Goal: Task Accomplishment & Management: Manage account settings

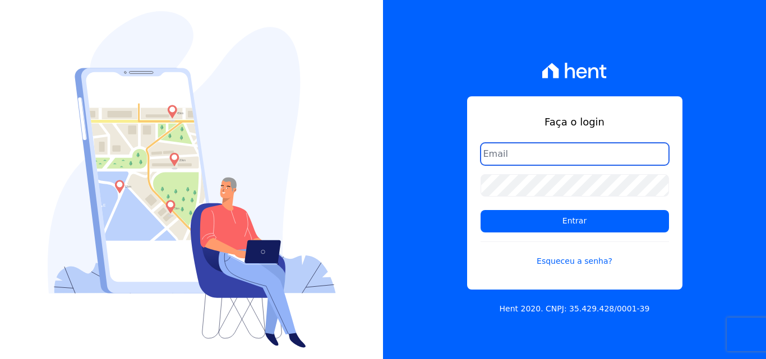
click at [518, 161] on input "email" at bounding box center [574, 154] width 188 height 22
type input "[EMAIL_ADDRESS][DOMAIN_NAME]"
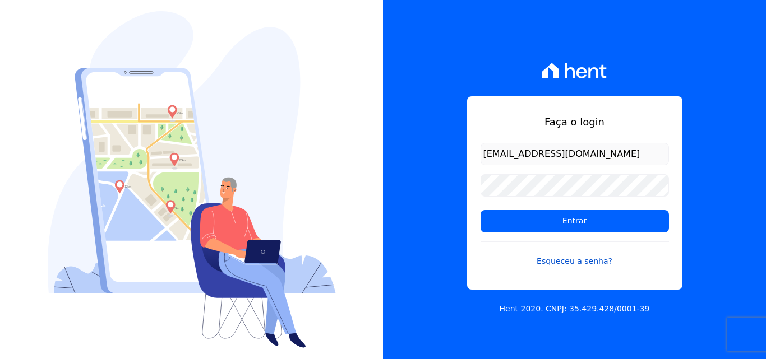
click at [559, 259] on link "Esqueceu a senha?" at bounding box center [574, 255] width 188 height 26
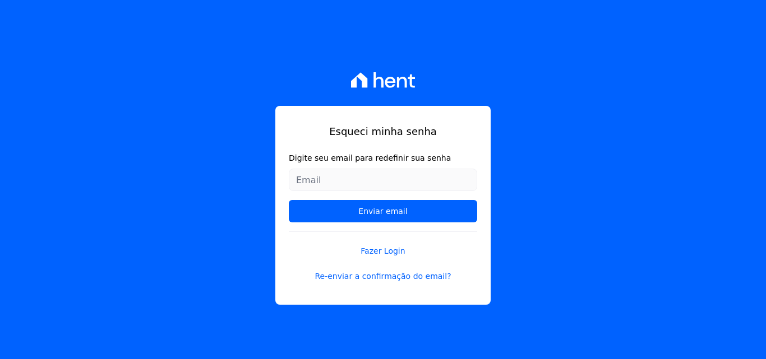
click at [335, 177] on input "Digite seu email para redefinir sua senha" at bounding box center [383, 180] width 188 height 22
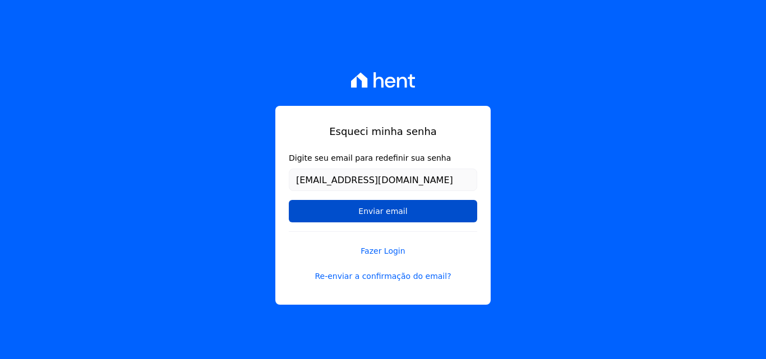
click at [376, 222] on input "Enviar email" at bounding box center [383, 211] width 188 height 22
click at [370, 215] on input "Enviar email" at bounding box center [383, 211] width 188 height 22
click at [394, 212] on input "Enviar email" at bounding box center [383, 211] width 188 height 22
click at [371, 211] on input "Enviar email" at bounding box center [383, 211] width 188 height 22
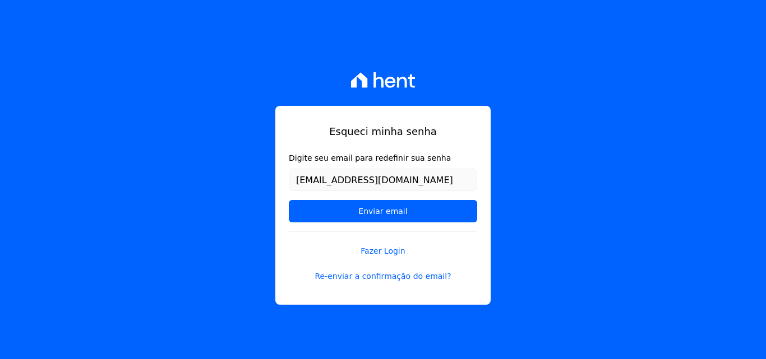
click at [206, 169] on div "Esqueci minha senha Digite seu email para redefinir sua senha sallesdaniel81@gm…" at bounding box center [383, 179] width 766 height 359
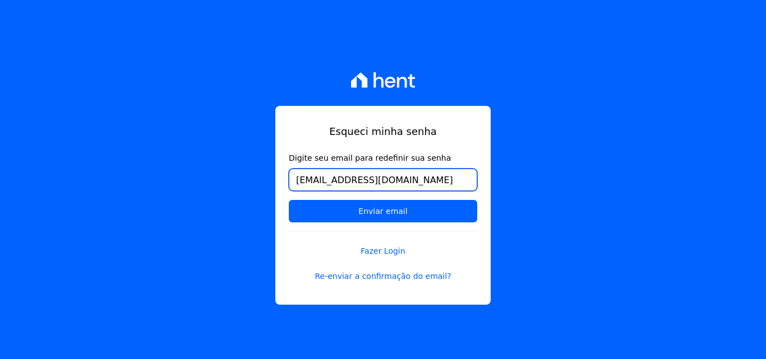
click at [432, 187] on input "[EMAIL_ADDRESS][DOMAIN_NAME]" at bounding box center [383, 180] width 188 height 22
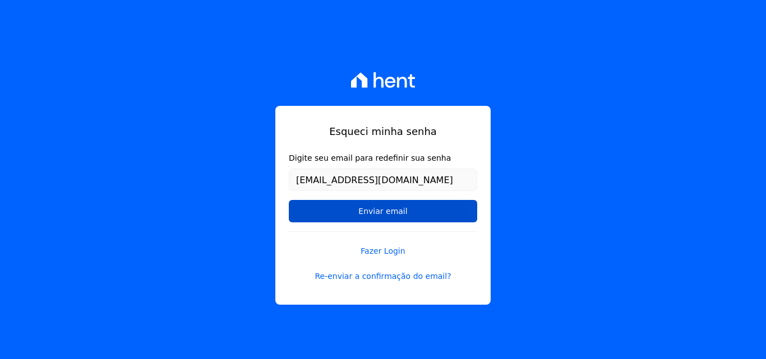
click at [336, 221] on input "Enviar email" at bounding box center [383, 211] width 188 height 22
click at [369, 217] on input "Enviar email" at bounding box center [383, 211] width 188 height 22
click at [373, 208] on input "Enviar email" at bounding box center [383, 211] width 188 height 22
click at [378, 210] on input "Enviar email" at bounding box center [383, 211] width 188 height 22
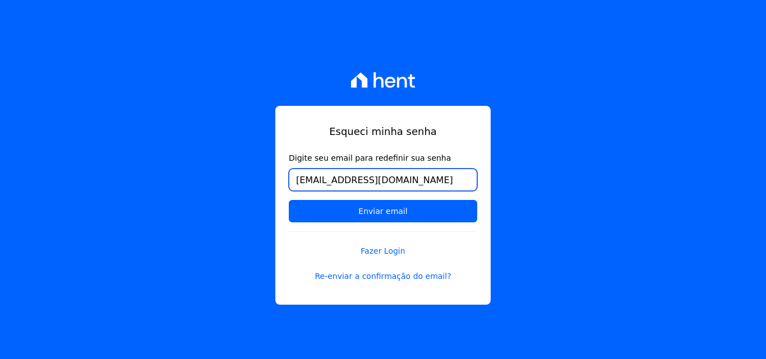
drag, startPoint x: 423, startPoint y: 180, endPoint x: 154, endPoint y: 180, distance: 269.0
click at [154, 180] on div "Esqueci minha senha Digite seu email para redefinir sua senha sallesdaniel81@gm…" at bounding box center [383, 179] width 766 height 359
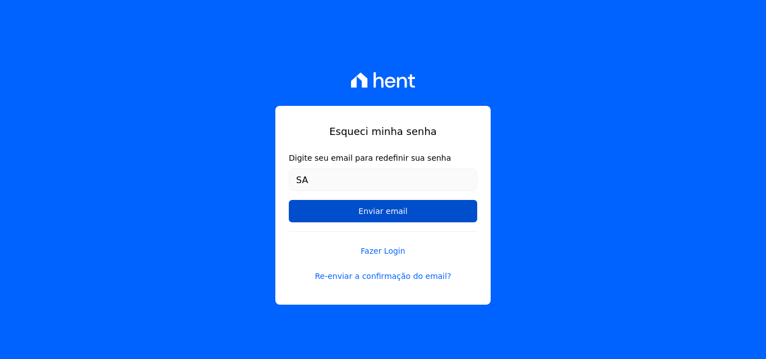
click at [314, 209] on input "Enviar email" at bounding box center [383, 211] width 188 height 22
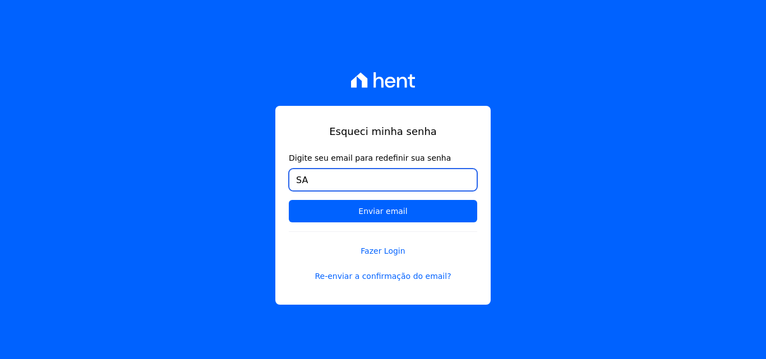
drag, startPoint x: 338, startPoint y: 174, endPoint x: 240, endPoint y: 187, distance: 98.9
click at [243, 187] on div "Esqueci minha senha Digite seu email para redefinir sua senha SA Enviar email F…" at bounding box center [383, 179] width 766 height 359
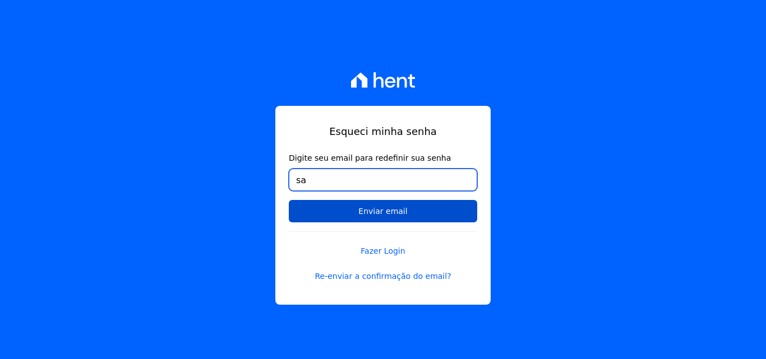
type input "[EMAIL_ADDRESS][DOMAIN_NAME]"
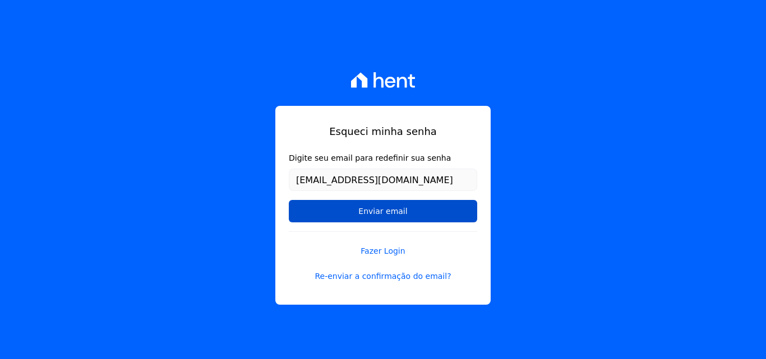
click at [373, 215] on input "Enviar email" at bounding box center [383, 211] width 188 height 22
click at [368, 214] on input "Enviar email" at bounding box center [383, 211] width 188 height 22
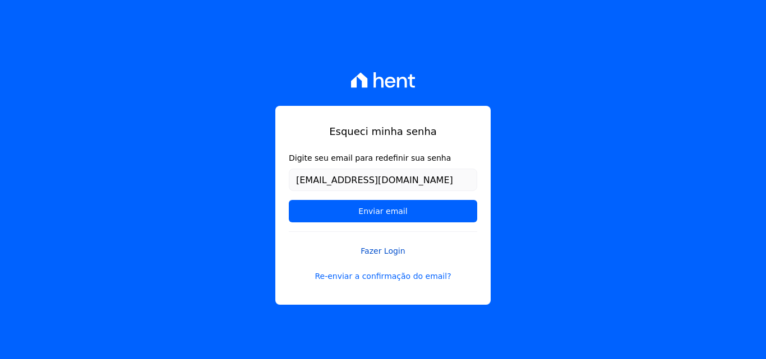
click at [386, 251] on link "Fazer Login" at bounding box center [383, 244] width 188 height 26
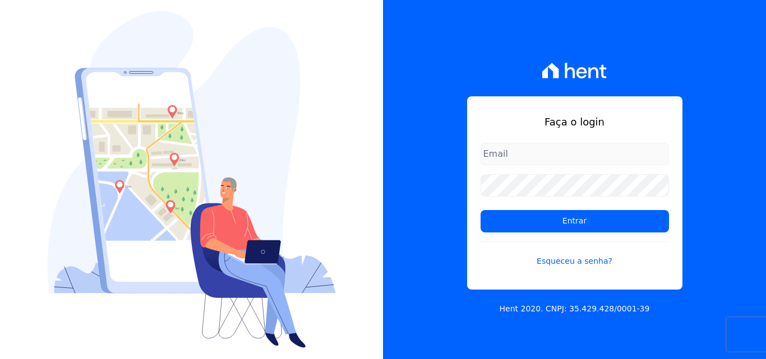
click at [506, 166] on form "Entrar Esqueceu a senha?" at bounding box center [574, 212] width 188 height 138
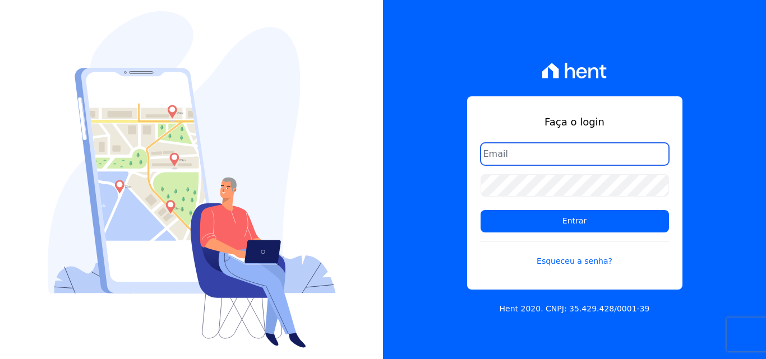
click at [504, 158] on input "email" at bounding box center [574, 154] width 188 height 22
type input "[EMAIL_ADDRESS][DOMAIN_NAME]"
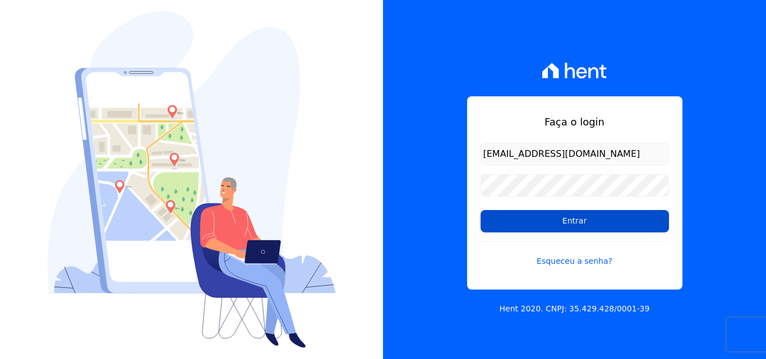
click at [568, 225] on input "Entrar" at bounding box center [574, 221] width 188 height 22
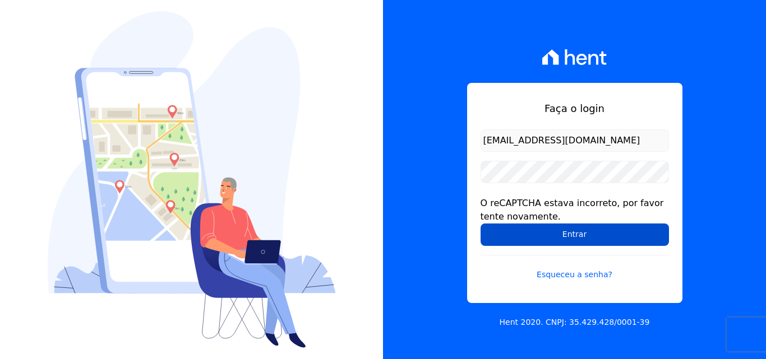
click at [565, 241] on input "Entrar" at bounding box center [574, 235] width 188 height 22
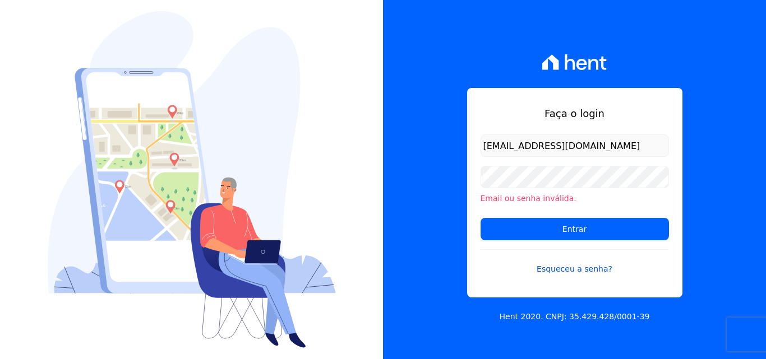
click at [578, 270] on link "Esqueceu a senha?" at bounding box center [574, 262] width 188 height 26
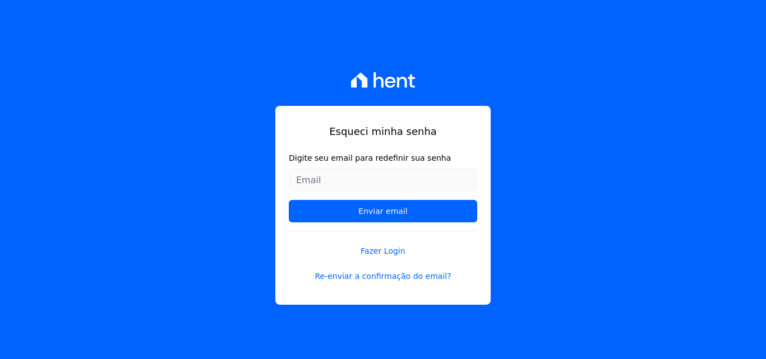
click at [322, 167] on form "Digite seu email para redefinir sua senha Enviar email" at bounding box center [383, 191] width 188 height 79
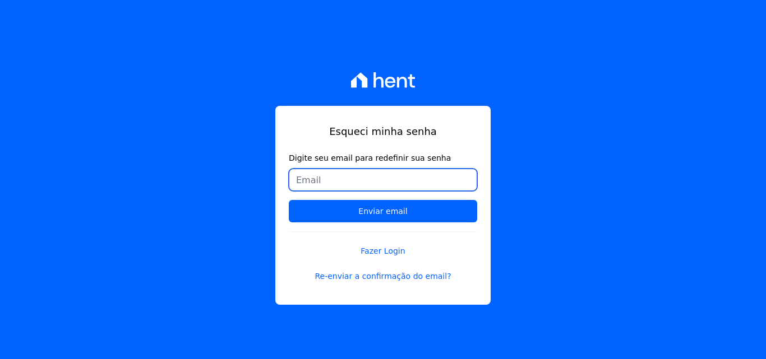
click at [321, 172] on input "Digite seu email para redefinir sua senha" at bounding box center [383, 180] width 188 height 22
type input "[EMAIL_ADDRESS][DOMAIN_NAME]"
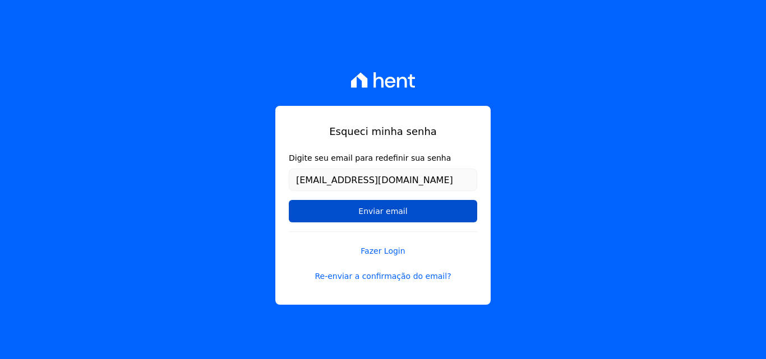
click at [381, 209] on input "Enviar email" at bounding box center [383, 211] width 188 height 22
drag, startPoint x: 382, startPoint y: 206, endPoint x: 386, endPoint y: 212, distance: 7.0
click at [382, 206] on input "Enviar email" at bounding box center [383, 211] width 188 height 22
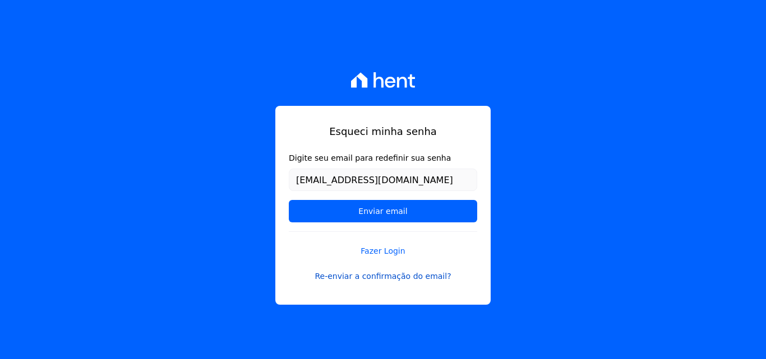
click at [391, 280] on link "Re-enviar a confirmação do email?" at bounding box center [383, 277] width 188 height 12
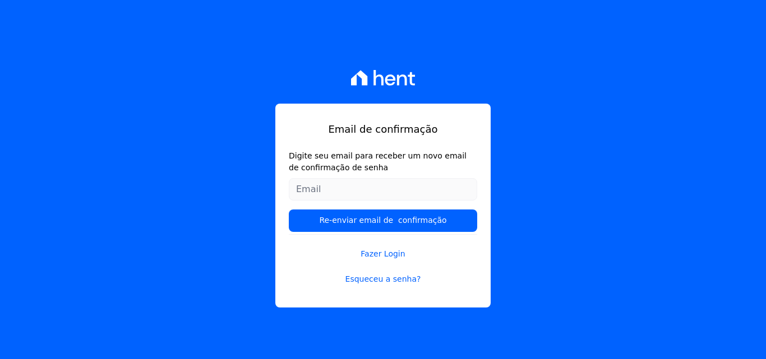
click at [330, 187] on input "Digite seu email para receber um novo email de confirmação de senha" at bounding box center [383, 189] width 188 height 22
type input "[EMAIL_ADDRESS][DOMAIN_NAME]"
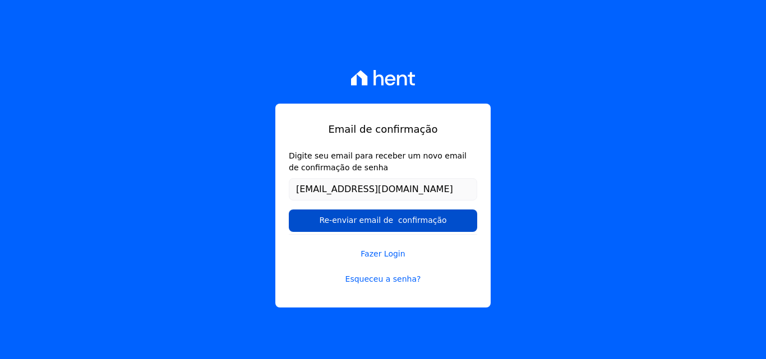
click at [381, 225] on input "Re-enviar email de confirmação" at bounding box center [383, 221] width 188 height 22
click at [366, 222] on input "Re-enviar email de confirmação" at bounding box center [383, 221] width 188 height 22
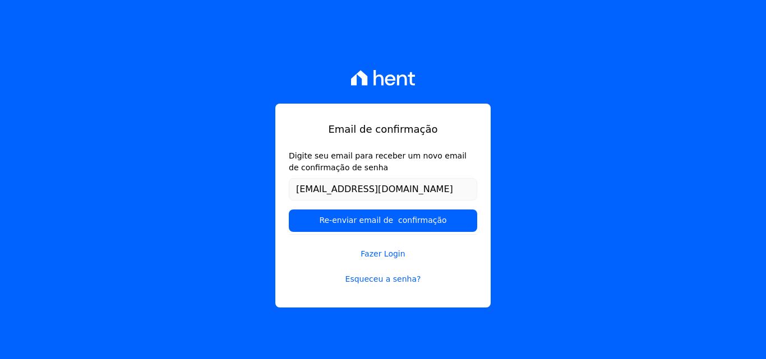
click at [381, 207] on form "Digite seu email para receber um novo email de confirmação de senha sallesdanie…" at bounding box center [383, 192] width 188 height 84
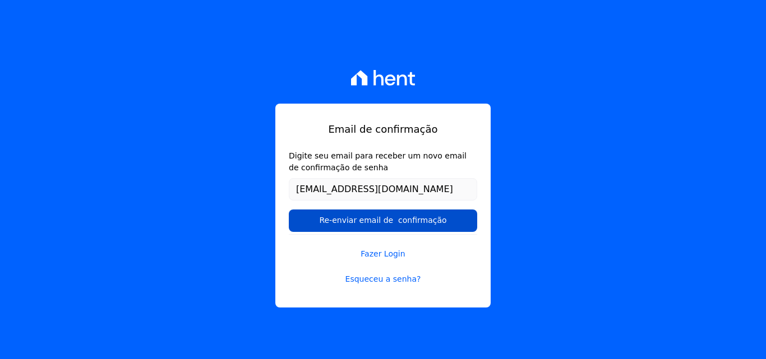
click at [383, 218] on input "Re-enviar email de confirmação" at bounding box center [383, 221] width 188 height 22
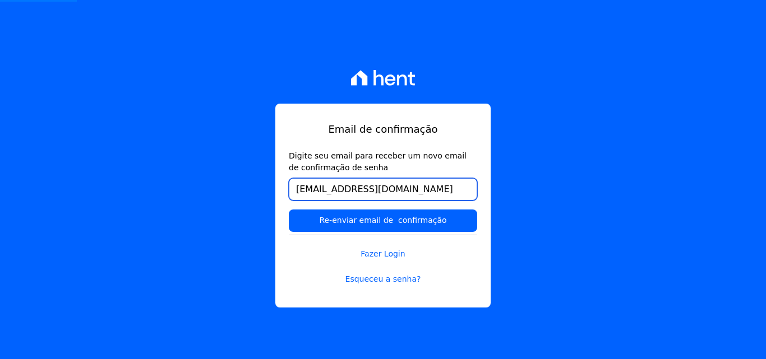
drag, startPoint x: 436, startPoint y: 188, endPoint x: 233, endPoint y: 178, distance: 203.7
click at [233, 178] on div "Email de confirmação Digite seu email para receber um novo email de confirmação…" at bounding box center [383, 179] width 766 height 359
click at [291, 248] on link "Fazer Login" at bounding box center [383, 247] width 188 height 26
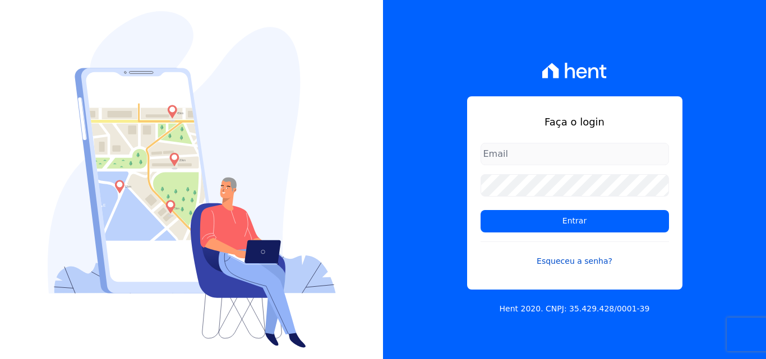
click at [571, 257] on link "Esqueceu a senha?" at bounding box center [574, 255] width 188 height 26
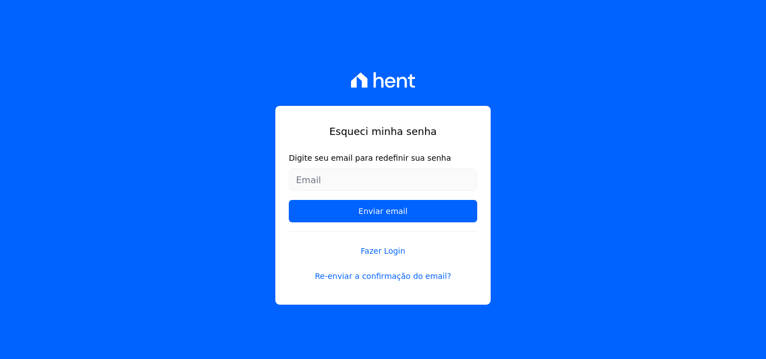
click at [365, 178] on input "Digite seu email para redefinir sua senha" at bounding box center [383, 180] width 188 height 22
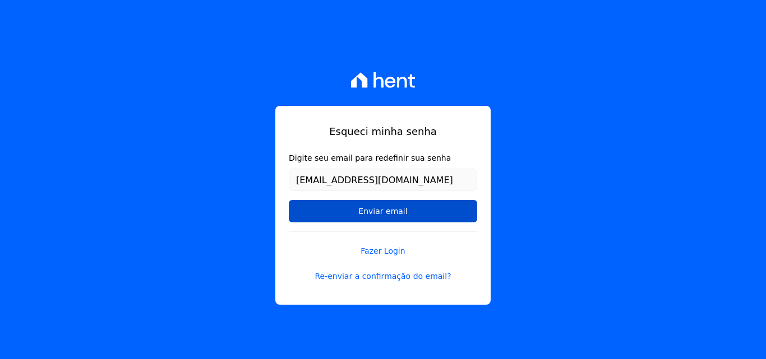
click at [325, 217] on input "Enviar email" at bounding box center [383, 211] width 188 height 22
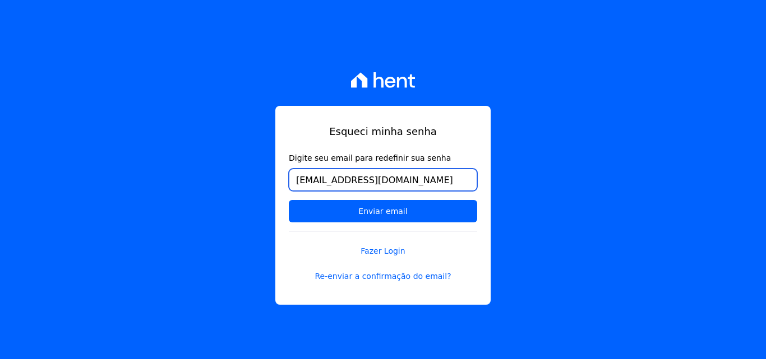
click at [414, 178] on input "[EMAIL_ADDRESS][DOMAIN_NAME]" at bounding box center [383, 180] width 188 height 22
type input "[EMAIL_ADDRESS][DOMAIN_NAME]"
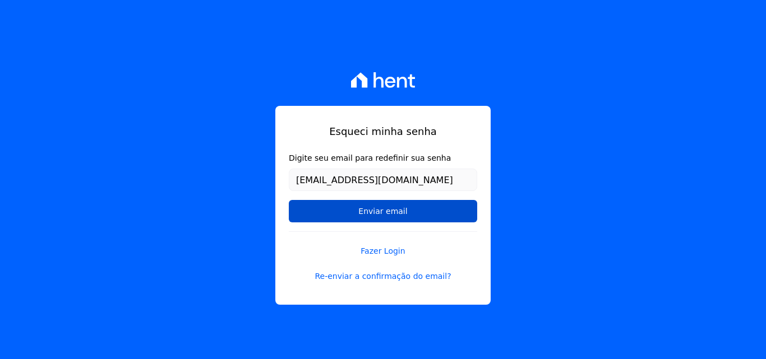
drag, startPoint x: 410, startPoint y: 178, endPoint x: 337, endPoint y: 214, distance: 80.5
click at [341, 219] on input "Enviar email" at bounding box center [383, 211] width 188 height 22
click at [335, 207] on input "Enviar email" at bounding box center [383, 211] width 188 height 22
click at [350, 216] on input "Enviar email" at bounding box center [383, 211] width 188 height 22
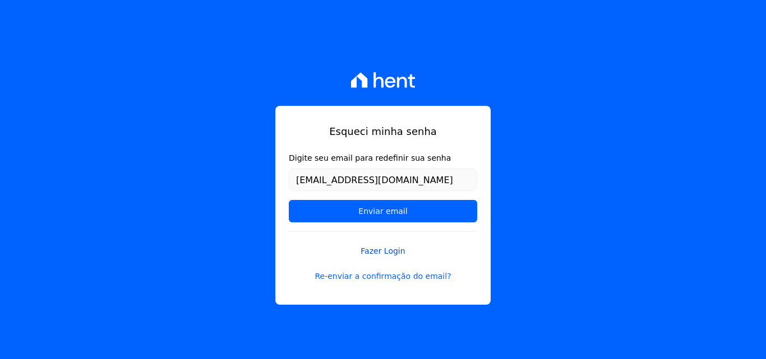
click at [370, 245] on link "Fazer Login" at bounding box center [383, 244] width 188 height 26
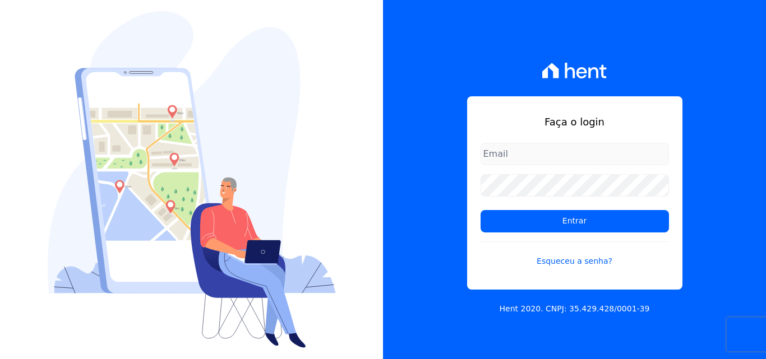
click at [545, 155] on input "email" at bounding box center [574, 154] width 188 height 22
type input "[EMAIL_ADDRESS][DOMAIN_NAME]"
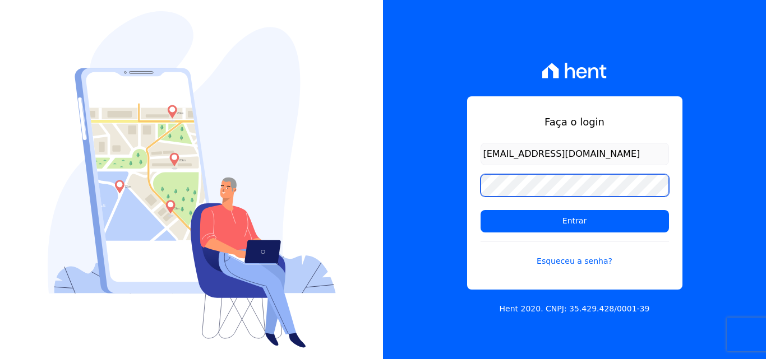
click at [480, 210] on input "Entrar" at bounding box center [574, 221] width 188 height 22
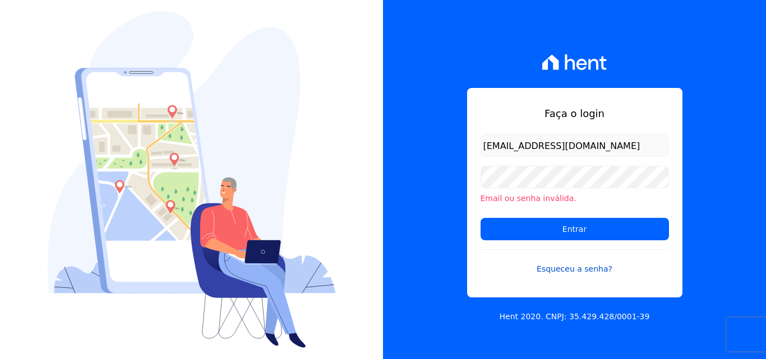
click at [559, 263] on link "Esqueceu a senha?" at bounding box center [574, 262] width 188 height 26
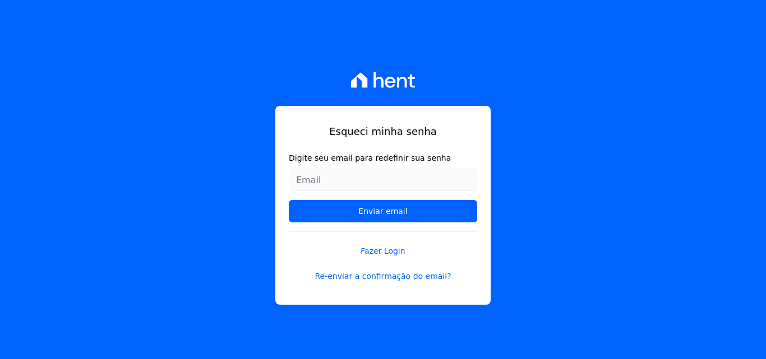
click at [358, 169] on input "Digite seu email para redefinir sua senha" at bounding box center [383, 180] width 188 height 22
type input "[EMAIL_ADDRESS][DOMAIN_NAME]"
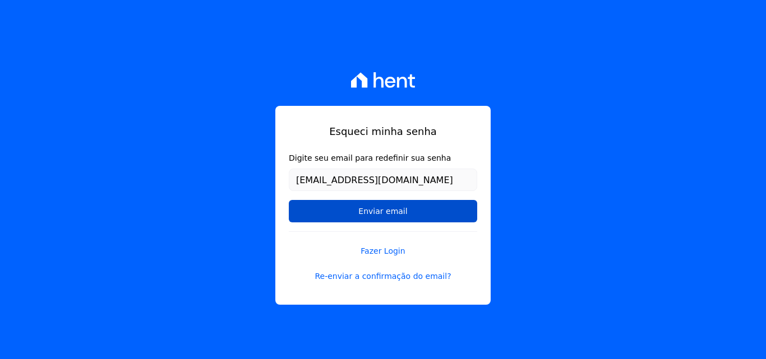
click at [368, 219] on input "Enviar email" at bounding box center [383, 211] width 188 height 22
click at [376, 210] on input "Enviar email" at bounding box center [383, 211] width 188 height 22
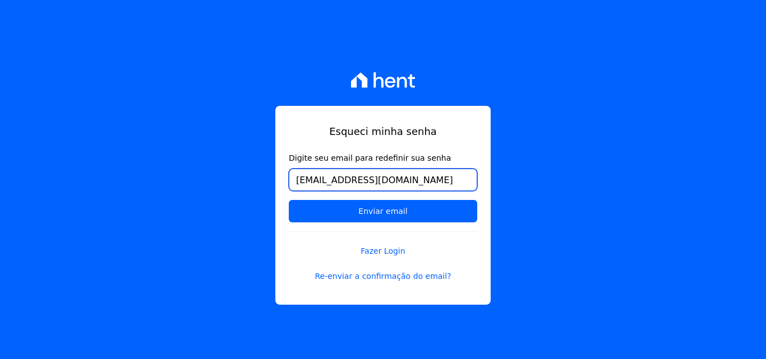
click at [404, 176] on input "[EMAIL_ADDRESS][DOMAIN_NAME]" at bounding box center [383, 180] width 188 height 22
click at [289, 200] on input "Enviar email" at bounding box center [383, 211] width 188 height 22
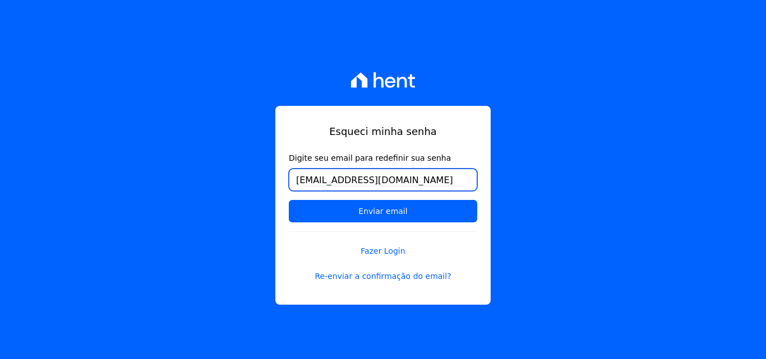
click at [289, 200] on input "Enviar email" at bounding box center [383, 211] width 188 height 22
